Goal: Information Seeking & Learning: Check status

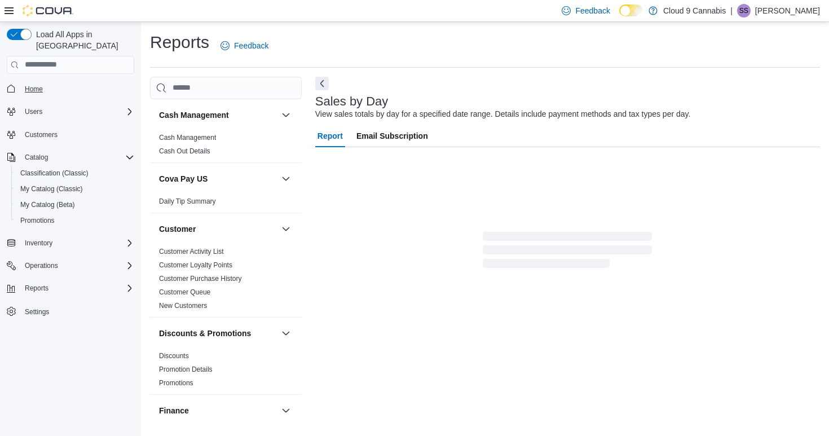
click at [41, 85] on span "Home" at bounding box center [34, 89] width 18 height 9
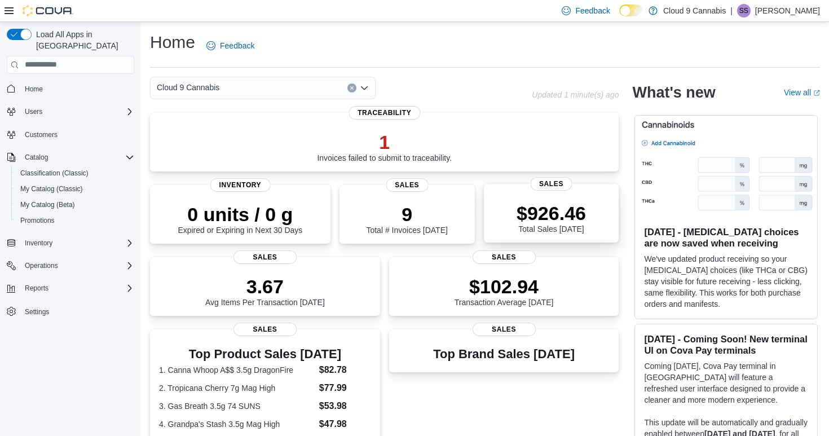
click at [572, 223] on p "$926.46" at bounding box center [550, 213] width 69 height 23
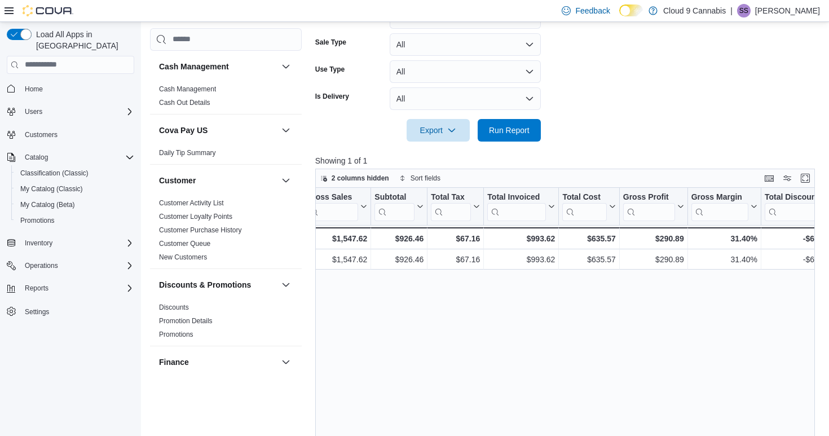
scroll to position [0, 383]
